Goal: Information Seeking & Learning: Learn about a topic

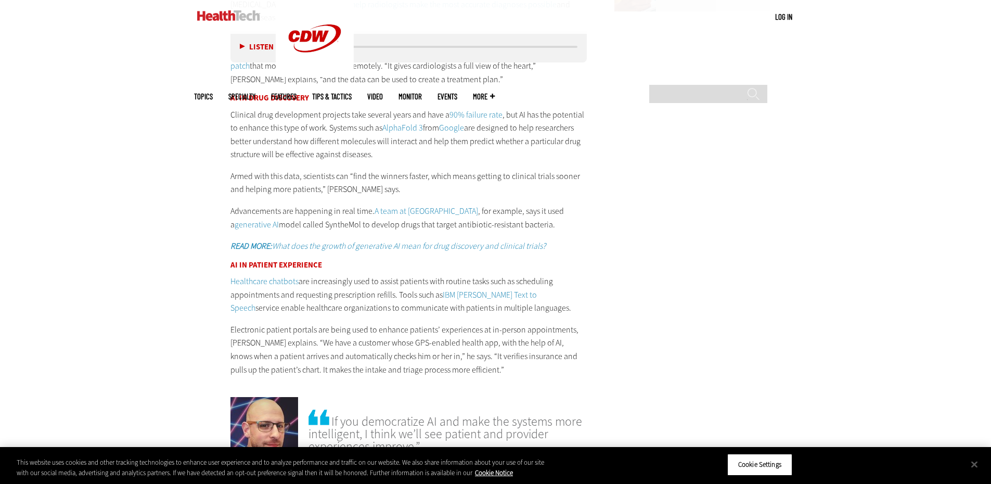
scroll to position [1509, 0]
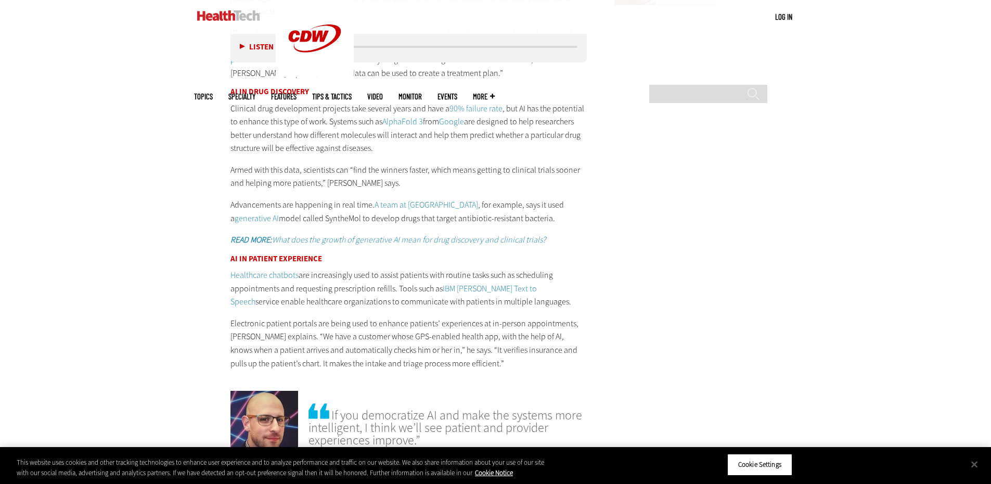
drag, startPoint x: 369, startPoint y: 244, endPoint x: 559, endPoint y: 269, distance: 192.1
click at [559, 269] on p "Healthcare chatbots are increasingly used to assist patients with routine tasks…" at bounding box center [408, 288] width 357 height 40
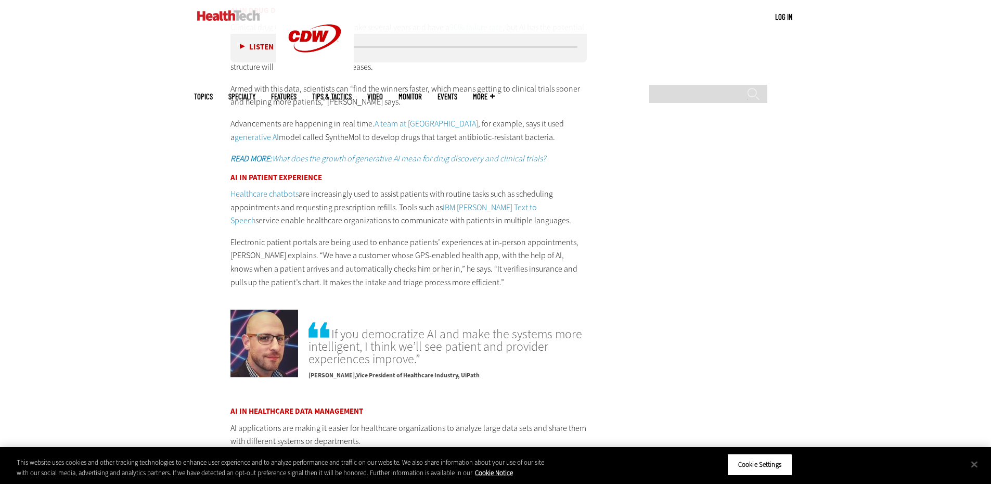
scroll to position [1613, 0]
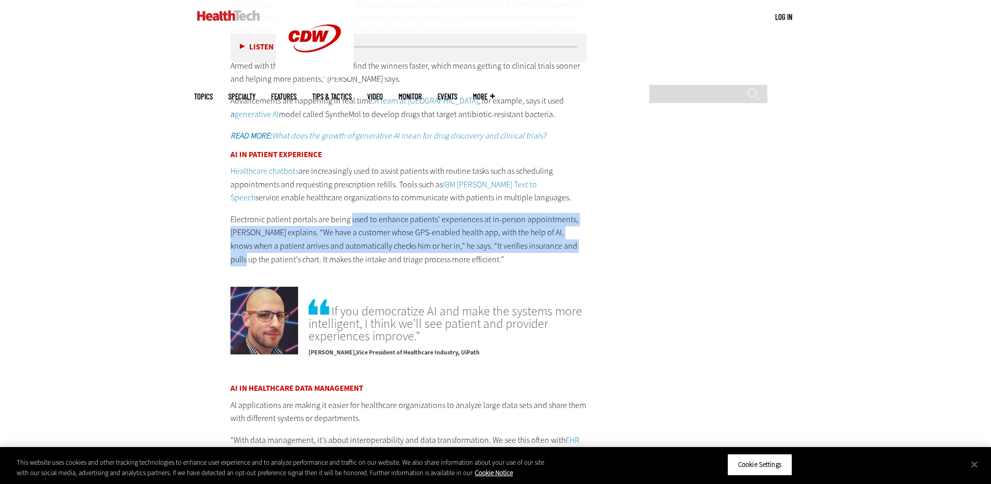
drag, startPoint x: 351, startPoint y: 186, endPoint x: 611, endPoint y: 213, distance: 261.5
click at [611, 213] on main "Home » Artificial Intelligence Close New AI Research From CDW See how IT leader…" at bounding box center [495, 56] width 603 height 2463
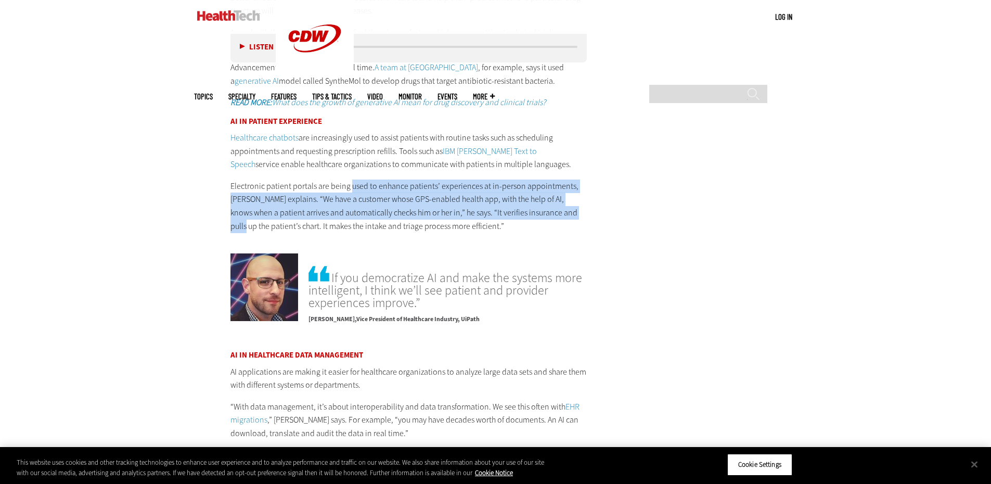
scroll to position [1873, 0]
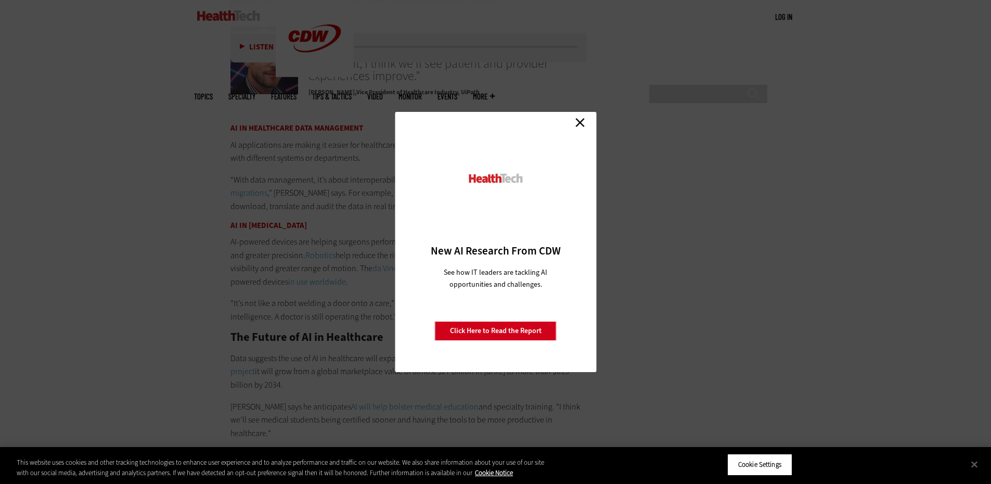
click at [578, 123] on link "Close" at bounding box center [580, 122] width 16 height 16
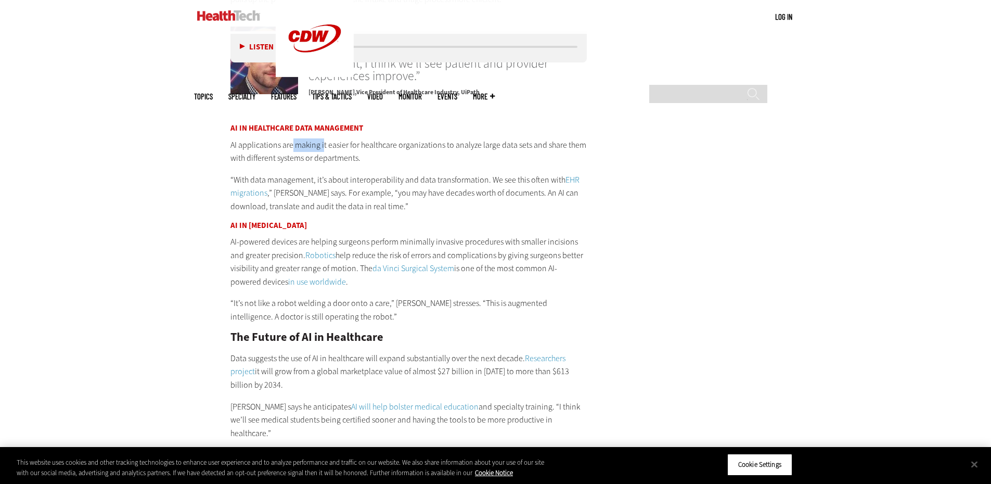
drag, startPoint x: 291, startPoint y: 114, endPoint x: 323, endPoint y: 113, distance: 31.8
click at [323, 138] on p "AI applications are making it easier for healthcare organizations to analyze la…" at bounding box center [408, 151] width 357 height 27
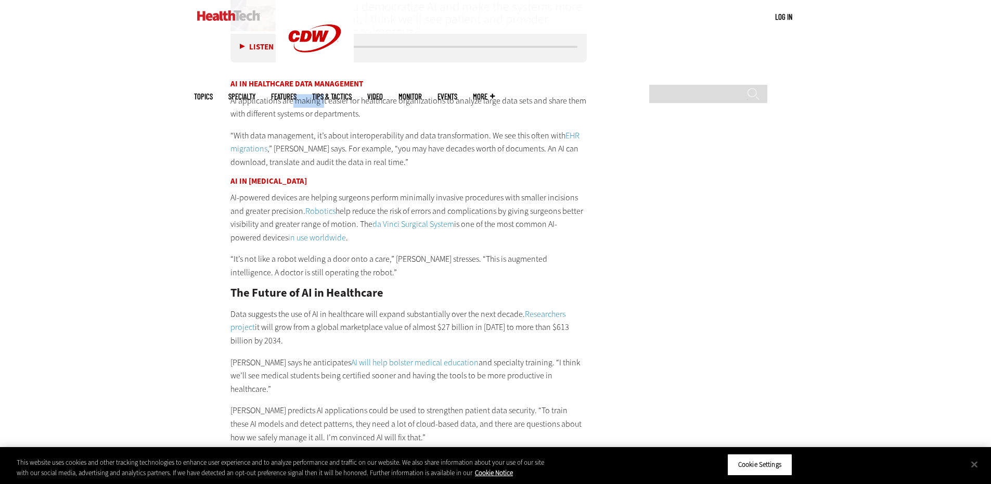
scroll to position [1977, 0]
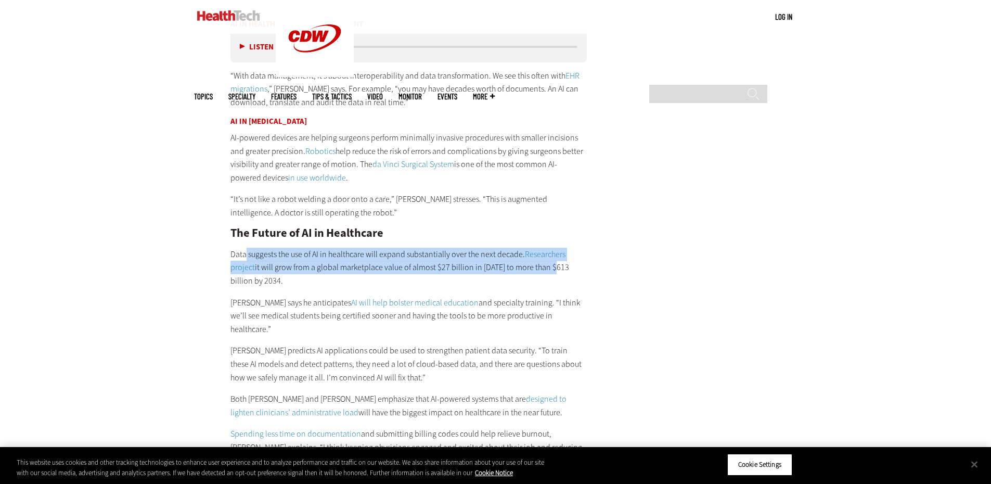
drag, startPoint x: 247, startPoint y: 228, endPoint x: 555, endPoint y: 236, distance: 308.1
click at [551, 248] on p "Data suggests the use of AI in healthcare will expand substantially over the ne…" at bounding box center [408, 268] width 357 height 40
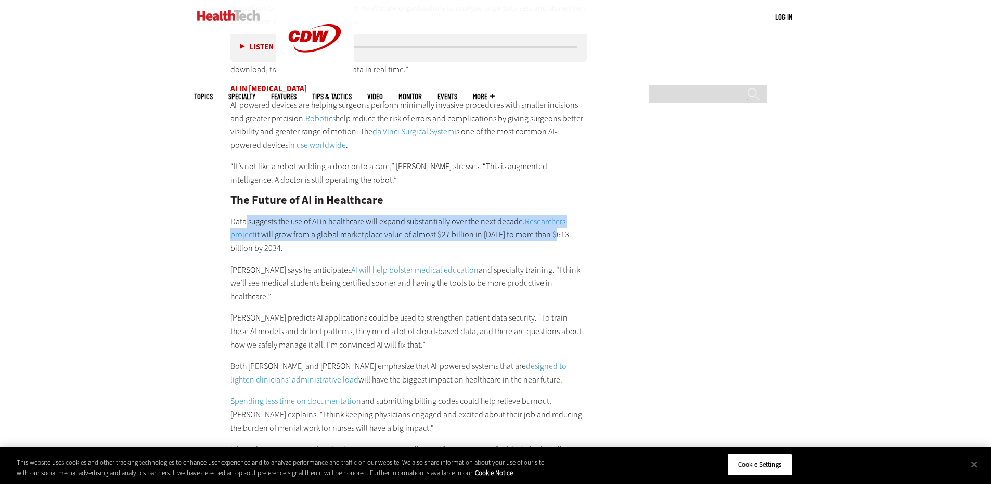
scroll to position [2133, 0]
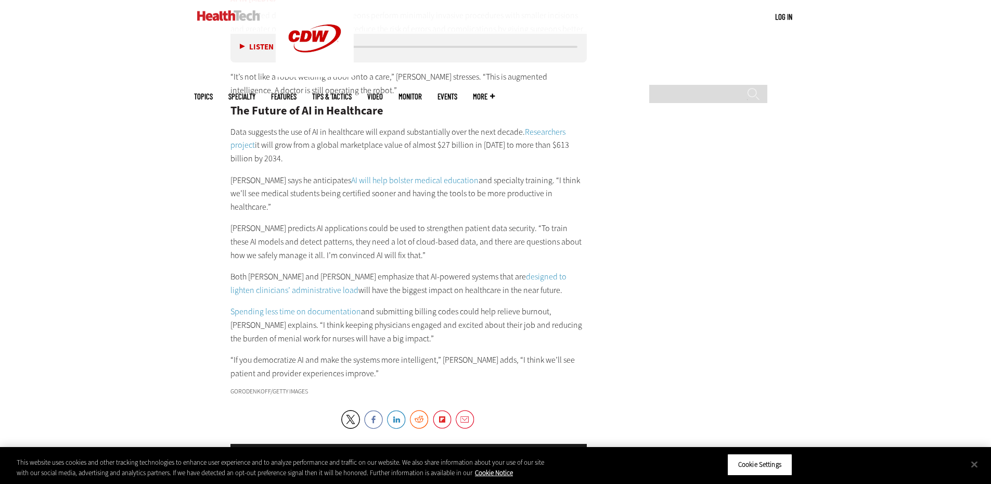
scroll to position [2081, 0]
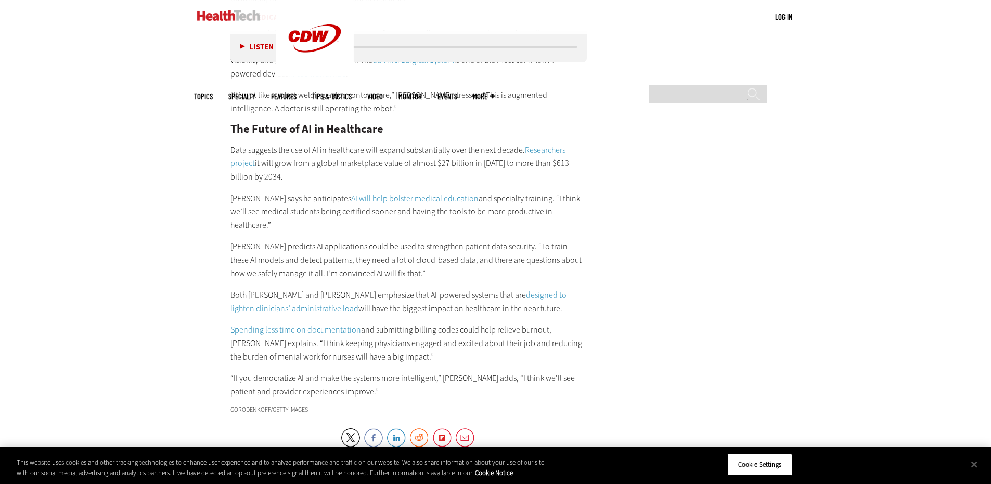
click at [509, 289] on link "designed to lighten clinicians’ administrative load" at bounding box center [398, 301] width 336 height 24
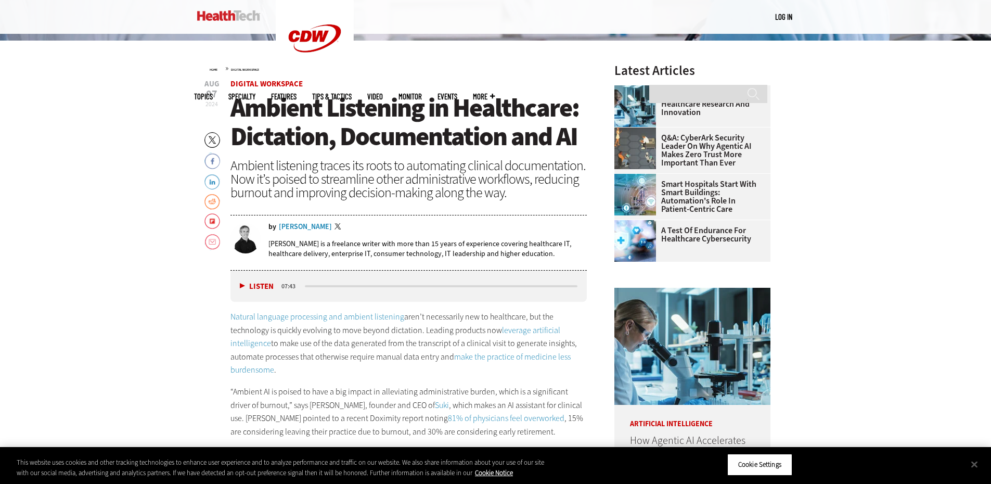
scroll to position [468, 0]
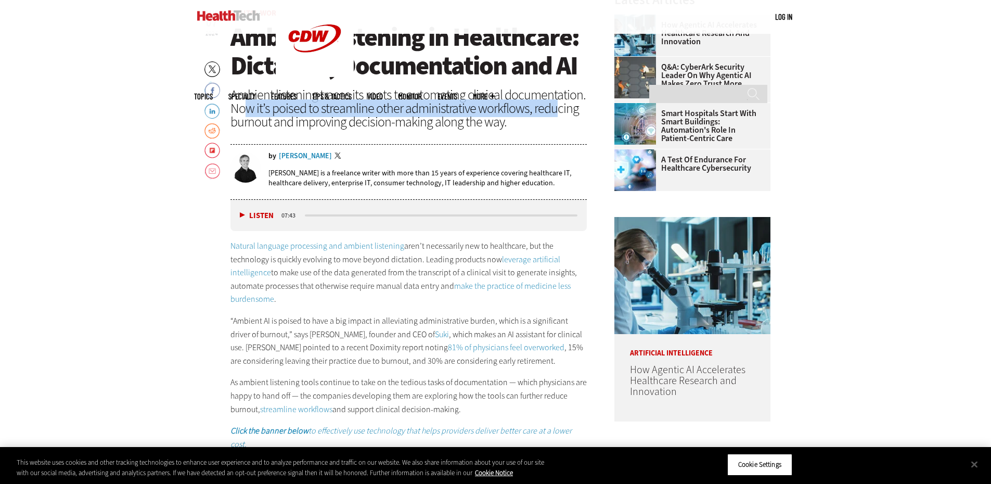
drag, startPoint x: 248, startPoint y: 109, endPoint x: 556, endPoint y: 110, distance: 308.5
click at [556, 110] on div "Ambient listening traces its roots to automating clinical documentation. Now it…" at bounding box center [408, 108] width 357 height 41
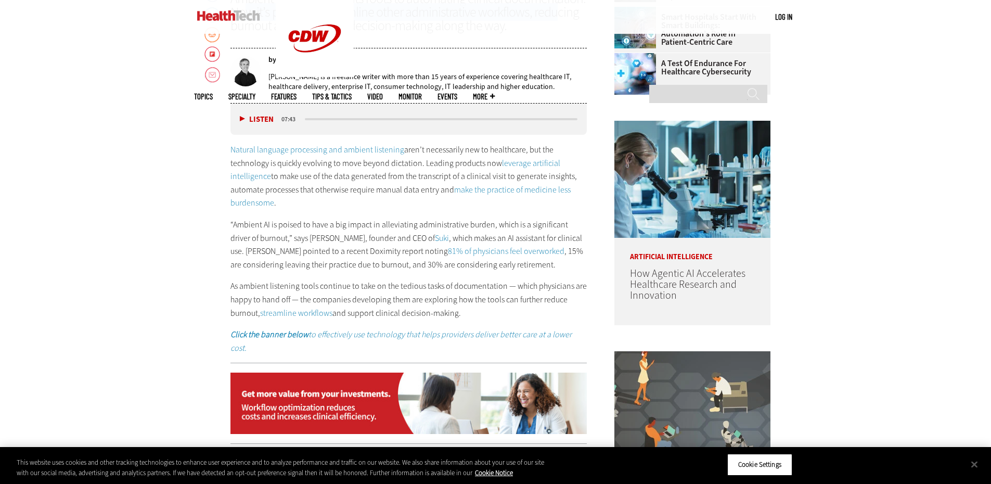
scroll to position [624, 0]
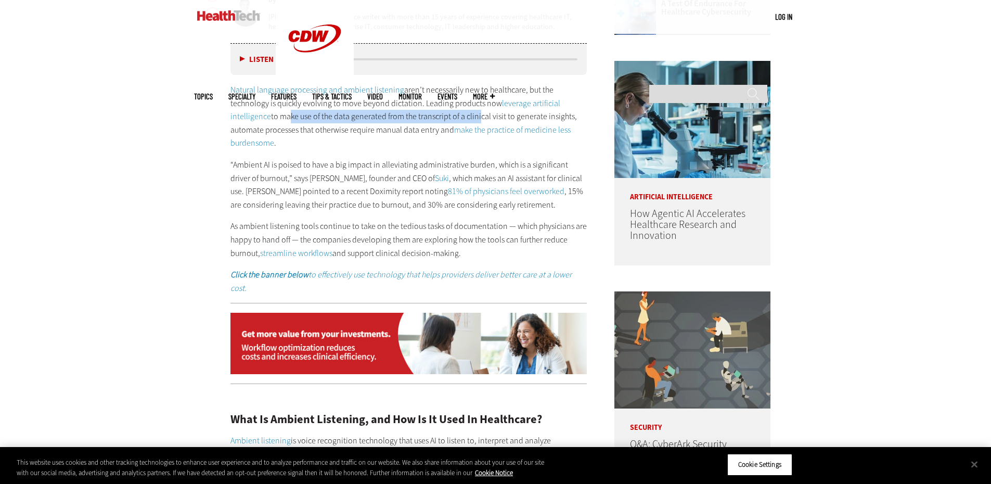
drag, startPoint x: 284, startPoint y: 118, endPoint x: 474, endPoint y: 111, distance: 191.1
click at [474, 111] on p "Natural language processing and ambient listening aren’t necessarily new to hea…" at bounding box center [408, 116] width 357 height 67
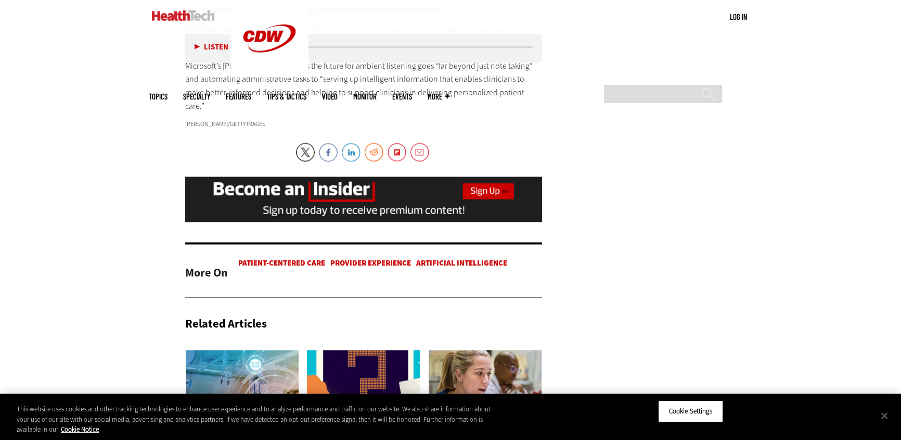
scroll to position [2111, 0]
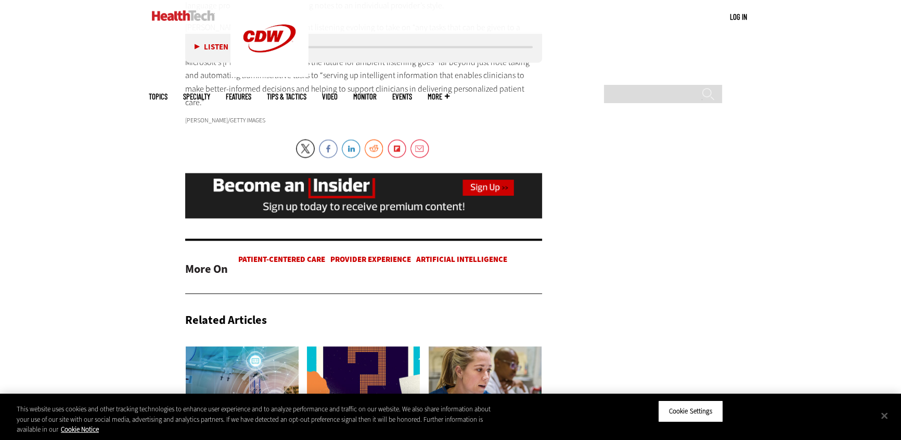
click at [185, 10] on img at bounding box center [183, 15] width 63 height 10
